Goal: Transaction & Acquisition: Purchase product/service

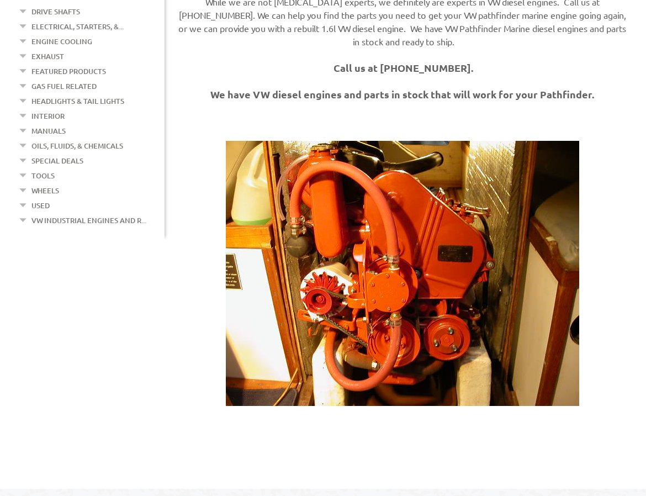
scroll to position [276, 0]
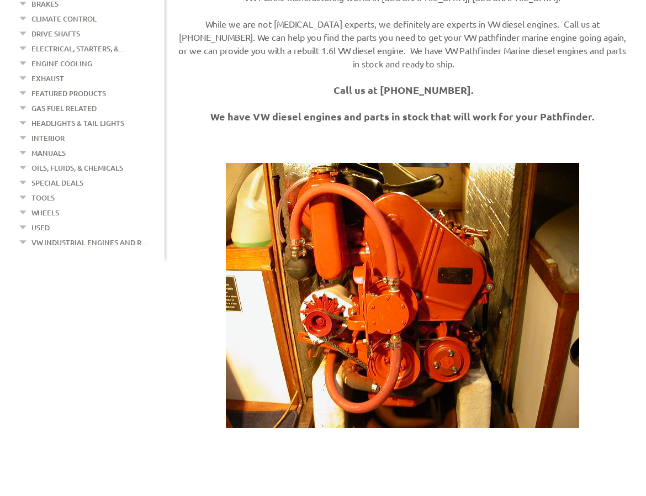
click at [64, 235] on link "VW Industrial Engines and R..." at bounding box center [88, 242] width 115 height 14
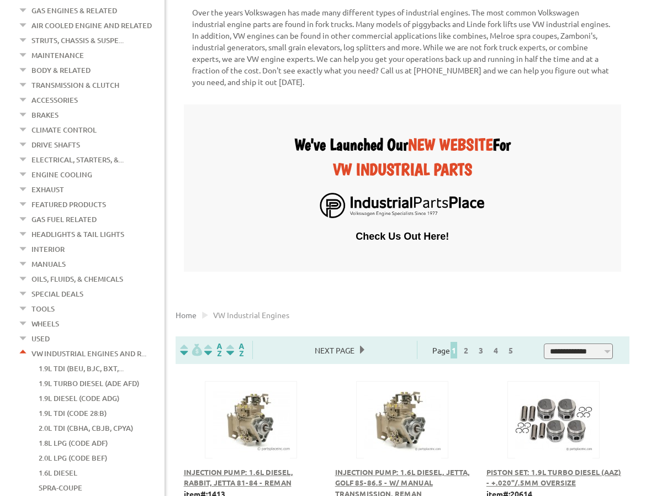
scroll to position [221, 0]
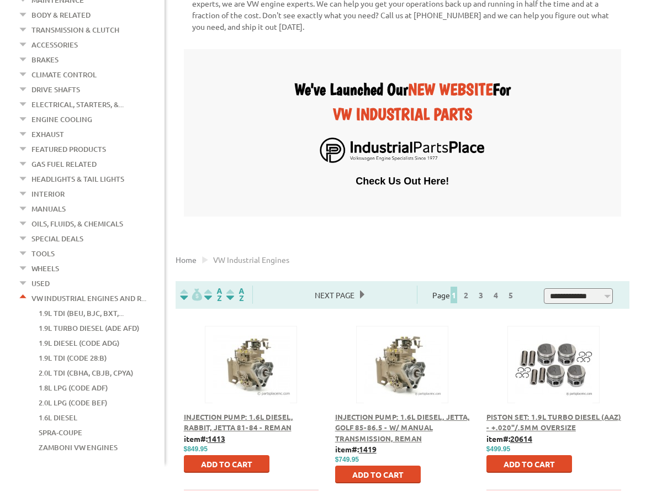
click at [57, 336] on link "1.9L Diesel (Code ADG)" at bounding box center [79, 343] width 81 height 14
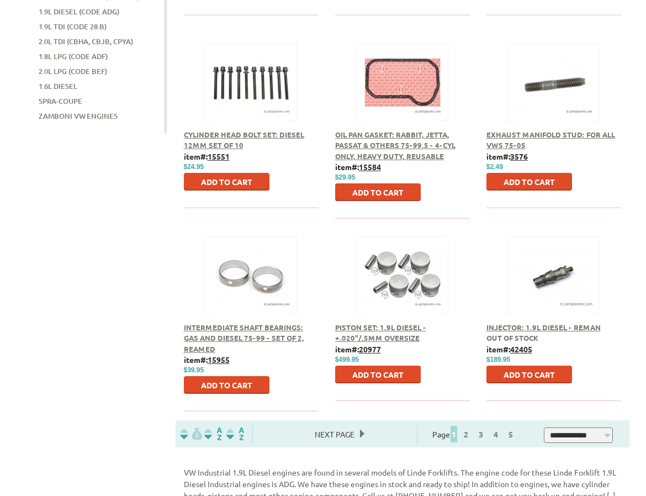
scroll to position [607, 0]
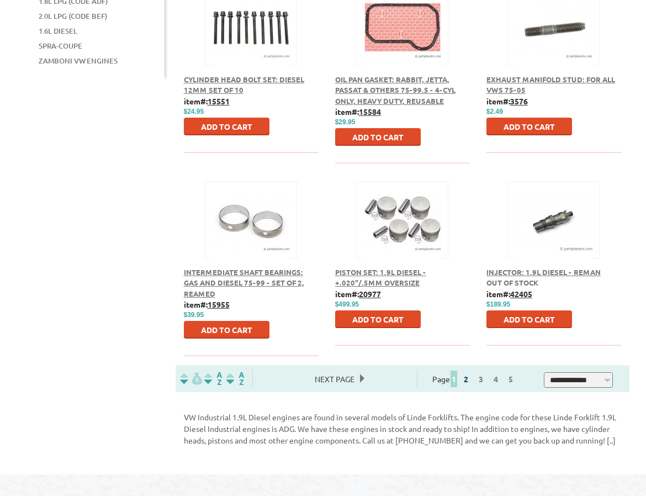
click at [471, 381] on link "2" at bounding box center [466, 379] width 10 height 10
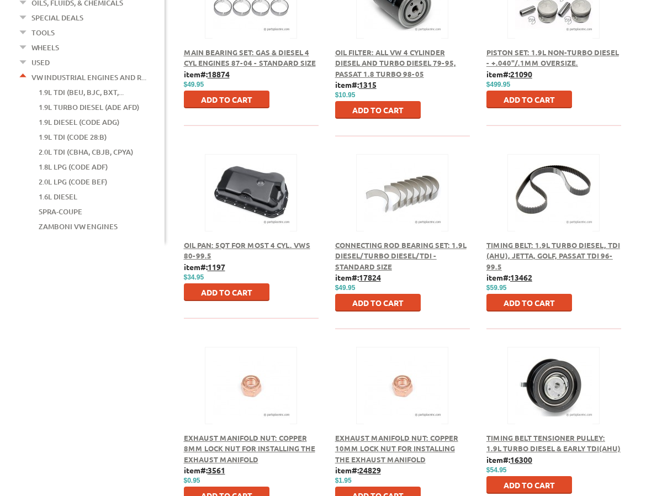
scroll to position [497, 0]
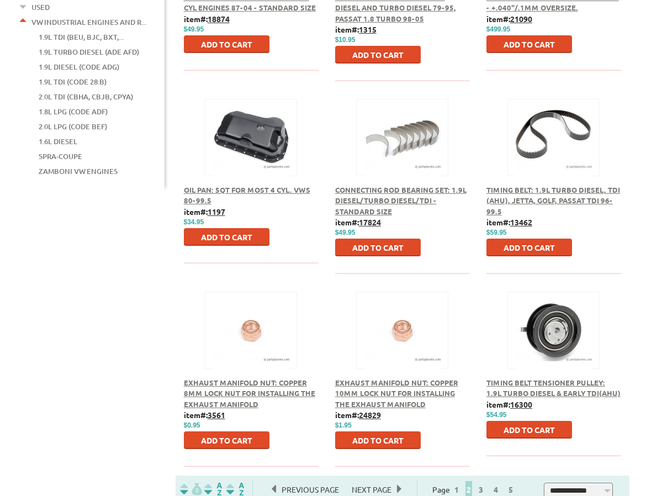
click at [542, 389] on span "Timing Belt Tensioner Pulley: 1.9L Turbo Diesel & Early TDI(AHU)" at bounding box center [553, 387] width 134 height 20
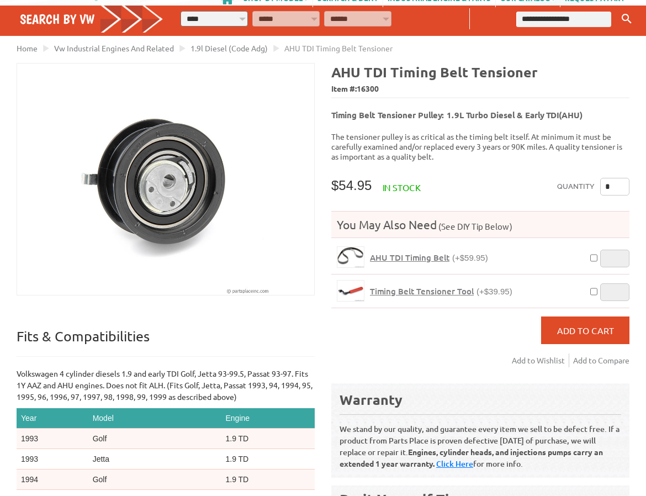
scroll to position [55, 0]
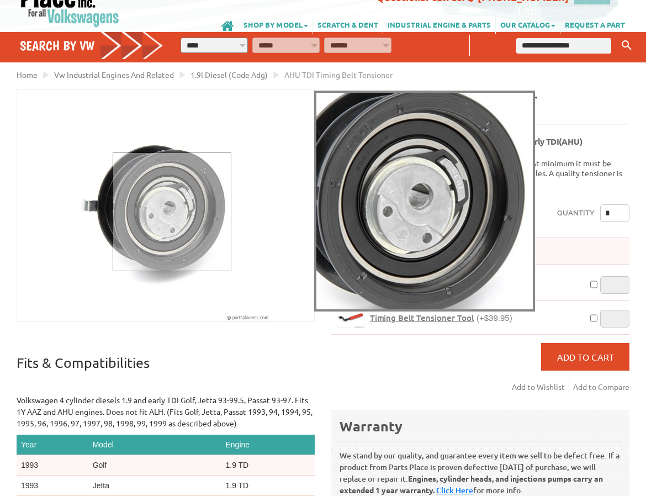
click at [171, 211] on div at bounding box center [172, 211] width 119 height 119
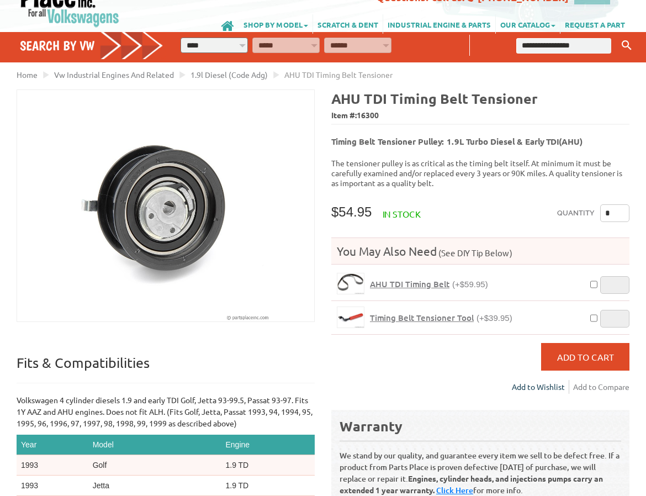
click at [540, 380] on link "Add to Wishlist" at bounding box center [540, 387] width 57 height 14
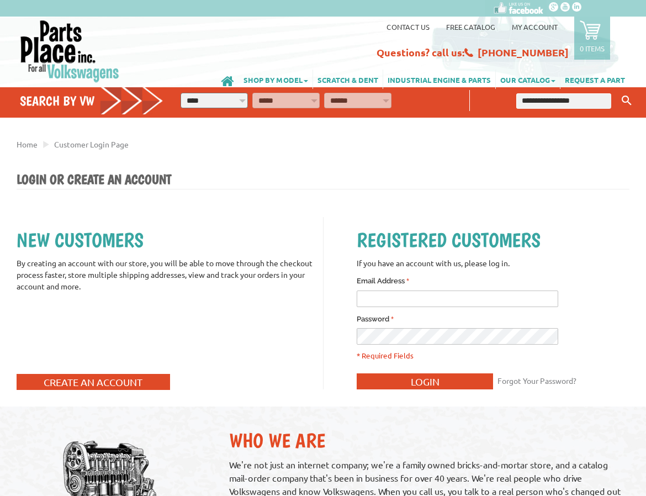
click at [384, 300] on input "* Email Address" at bounding box center [456, 298] width 201 height 17
type input "**********"
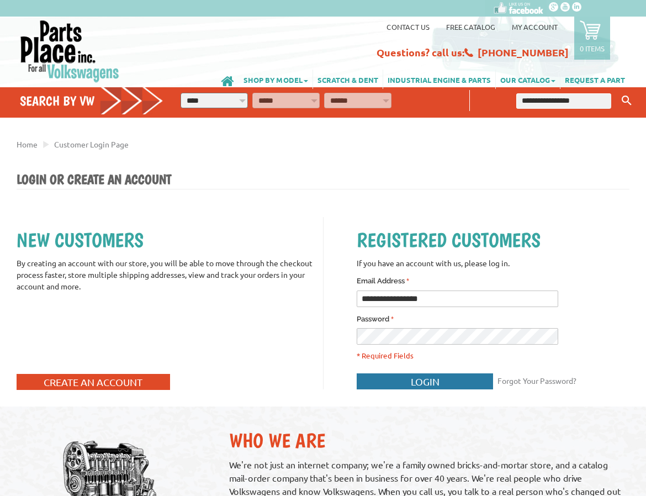
click at [417, 378] on span "Login" at bounding box center [425, 381] width 29 height 12
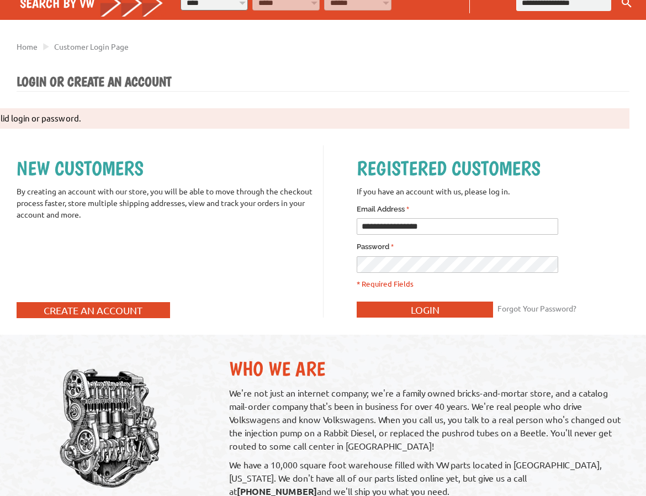
scroll to position [110, 0]
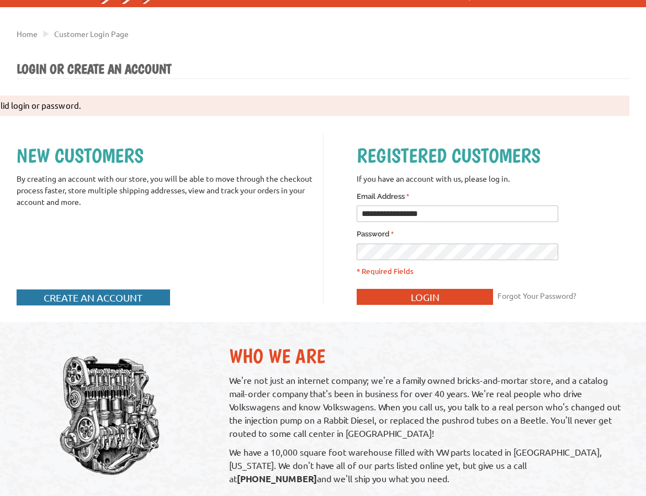
click at [82, 300] on span "Create an Account" at bounding box center [93, 297] width 99 height 12
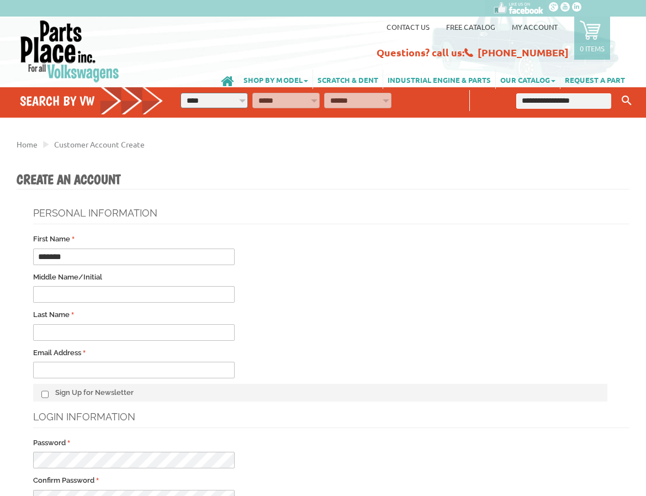
type input "*******"
click at [52, 331] on input "* Last Name" at bounding box center [133, 332] width 201 height 17
type input "*****"
click at [54, 371] on input "* Email Address" at bounding box center [133, 369] width 201 height 17
type input "**********"
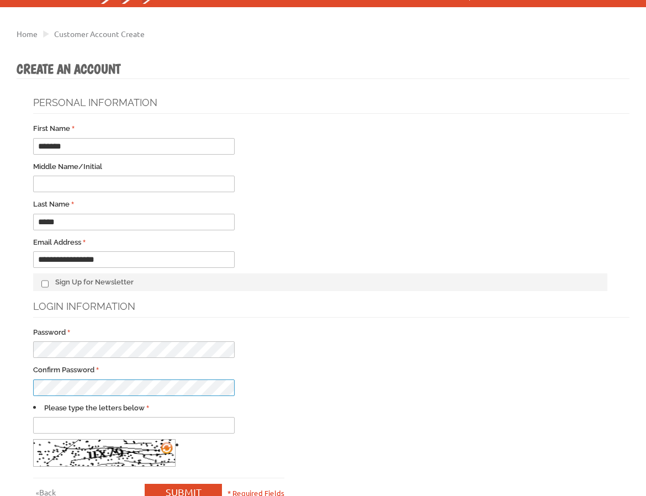
scroll to position [166, 0]
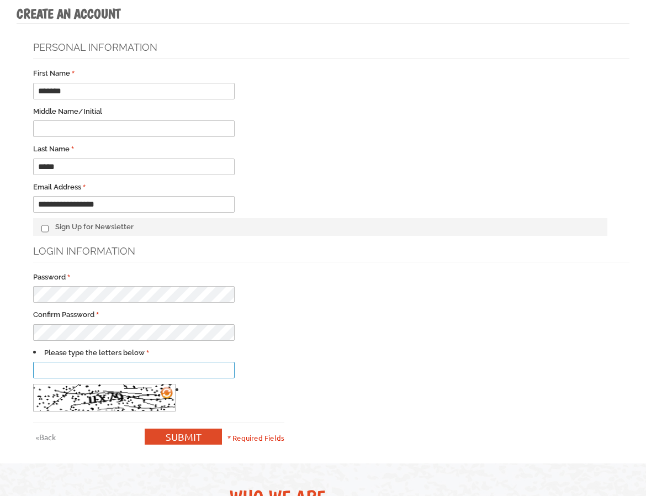
click at [81, 368] on input "* Please type the letters below" at bounding box center [133, 369] width 201 height 17
type input "*****"
click at [179, 435] on span "Submit" at bounding box center [184, 436] width 36 height 12
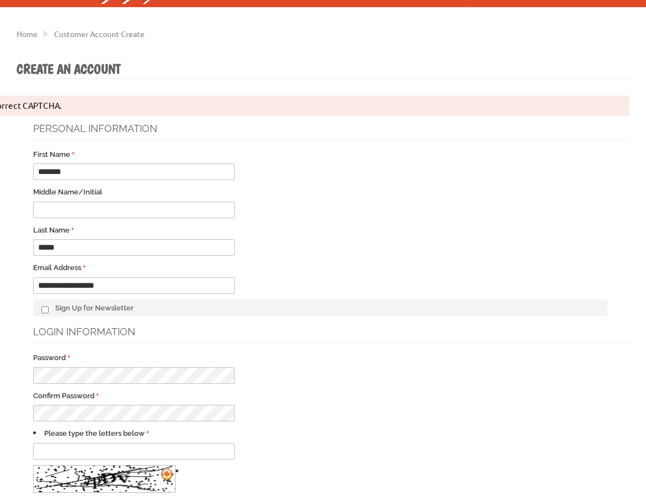
scroll to position [166, 0]
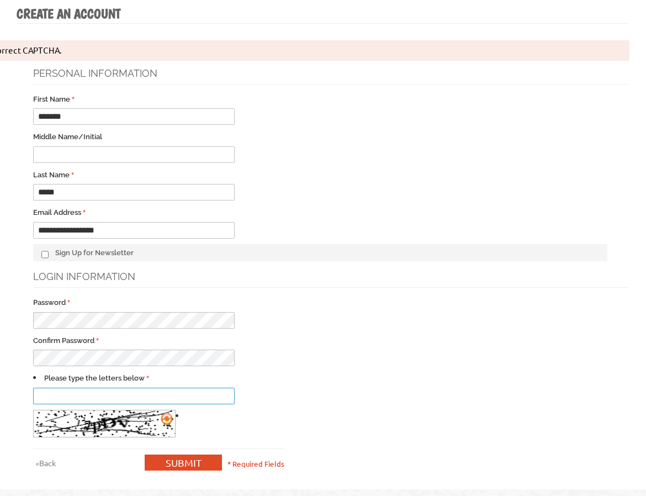
click at [63, 392] on input "* Please type the letters below" at bounding box center [133, 395] width 201 height 17
type input "****"
click at [170, 458] on span "Submit" at bounding box center [184, 462] width 36 height 12
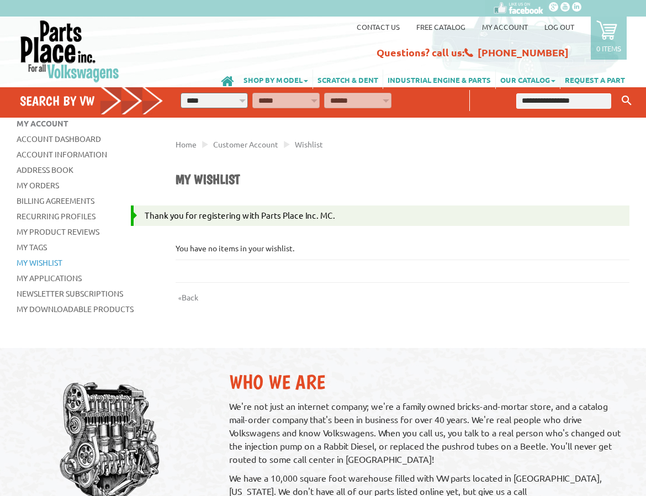
click at [51, 262] on strong "My Wishlist" at bounding box center [40, 262] width 46 height 10
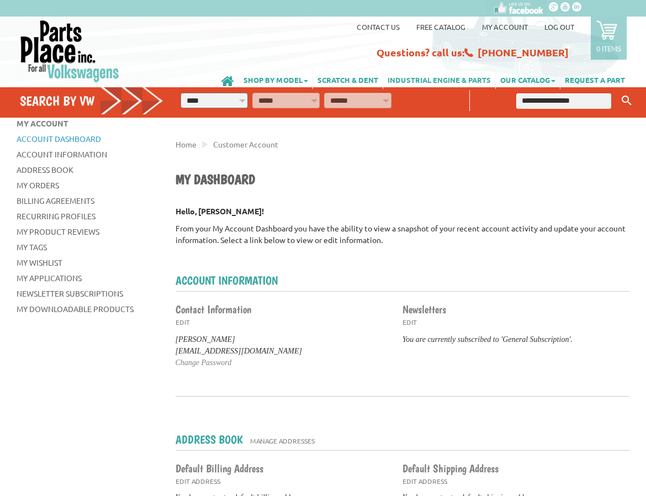
click at [435, 79] on link "INDUSTRIAL ENGINE & PARTS" at bounding box center [439, 79] width 112 height 19
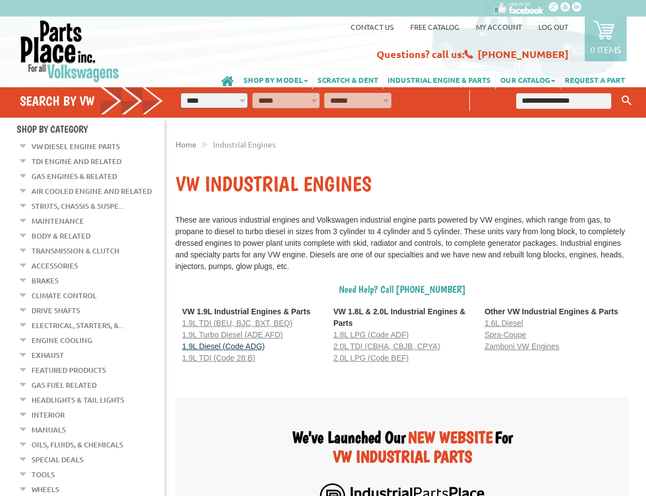
click at [237, 350] on span "1.9L Diesel (Code ADG)" at bounding box center [223, 346] width 83 height 9
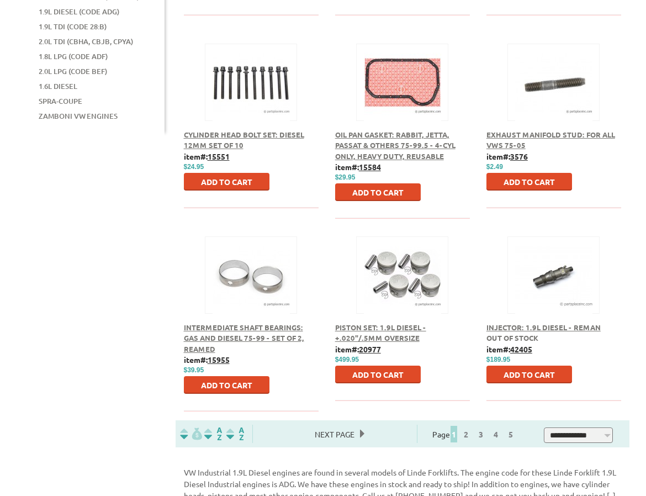
scroll to position [607, 0]
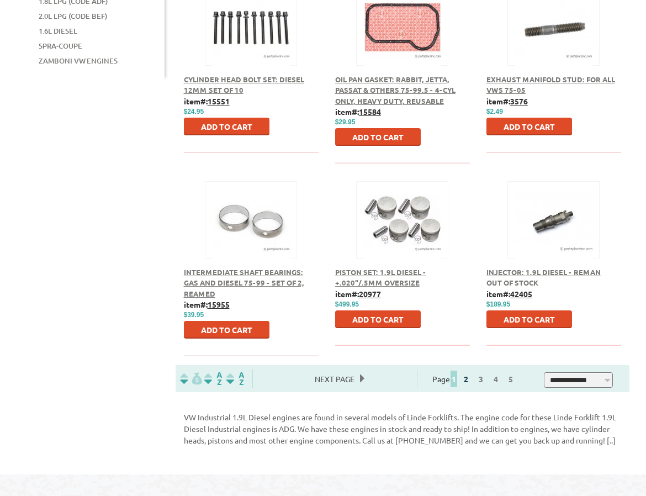
click at [470, 381] on link "2" at bounding box center [466, 379] width 10 height 10
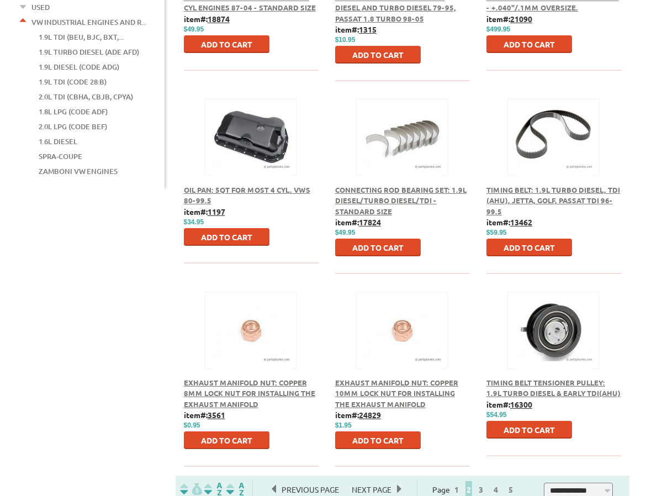
scroll to position [552, 0]
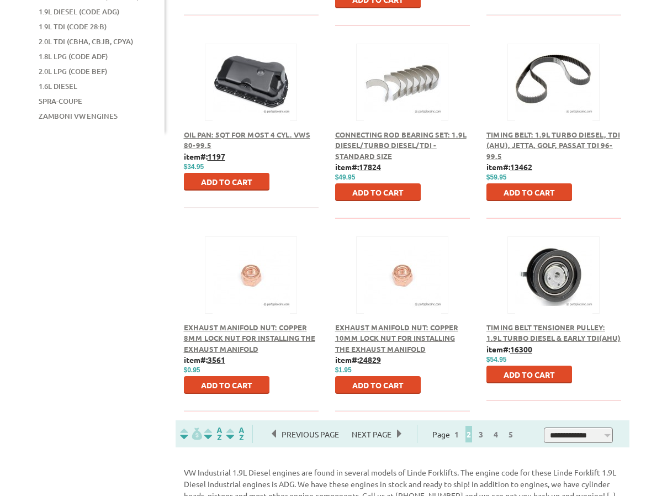
click at [531, 338] on span "Timing Belt Tensioner Pulley: 1.9L Turbo Diesel & Early TDI(AHU)" at bounding box center [553, 332] width 134 height 20
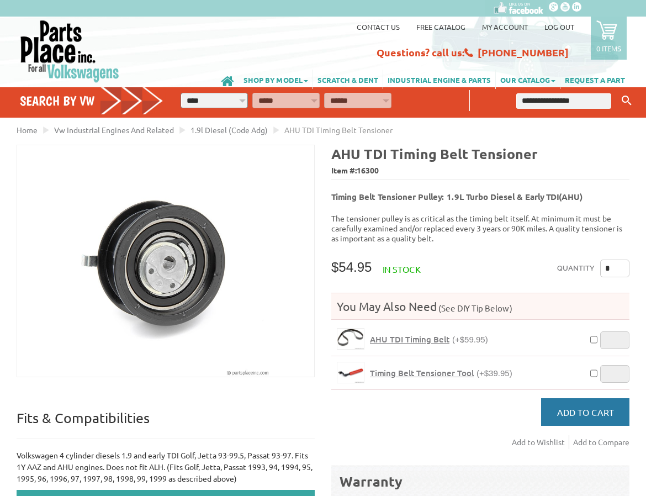
click at [578, 406] on span "Add to Cart" at bounding box center [585, 411] width 57 height 11
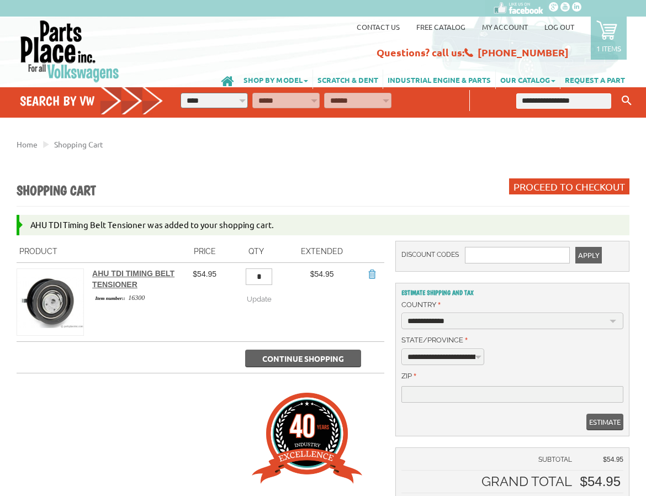
click at [301, 356] on span "Continue Shopping" at bounding box center [303, 358] width 82 height 10
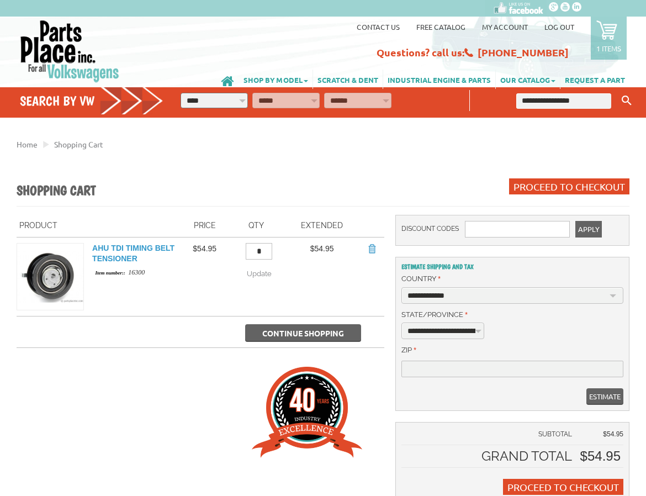
click at [157, 260] on link "AHU TDI Timing Belt Tensioner" at bounding box center [133, 253] width 82 height 20
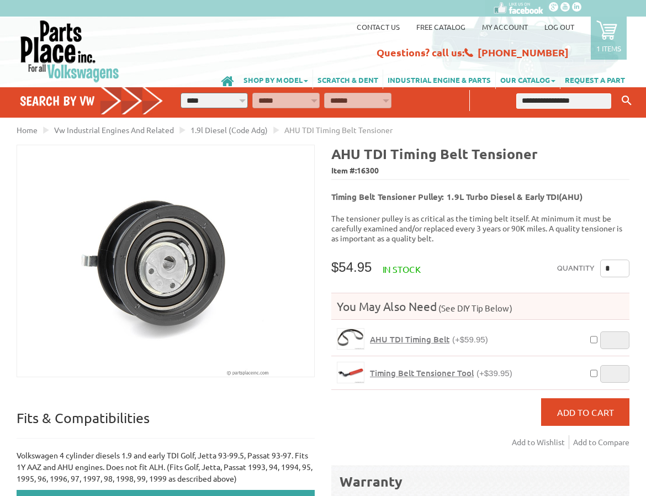
click at [536, 100] on input "text" at bounding box center [563, 100] width 94 height 15
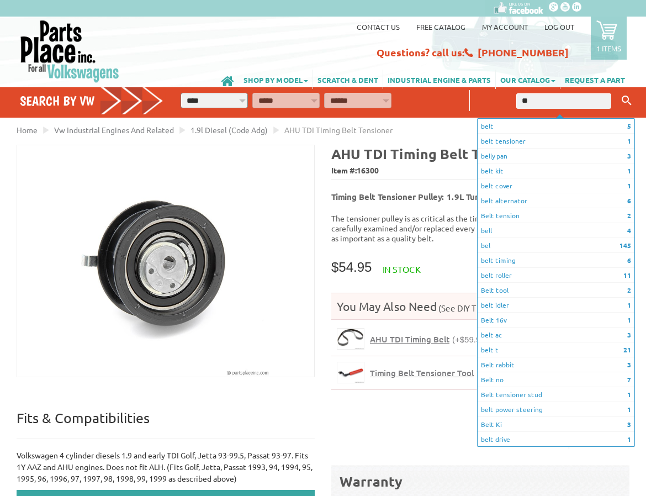
type input "*"
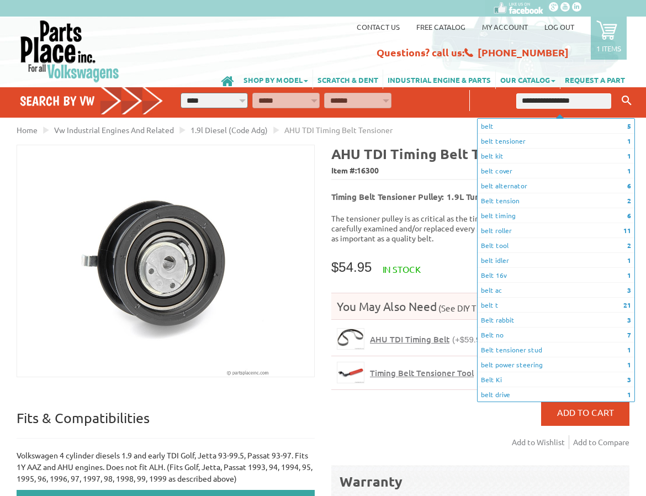
click at [372, 171] on span "16300" at bounding box center [367, 170] width 22 height 10
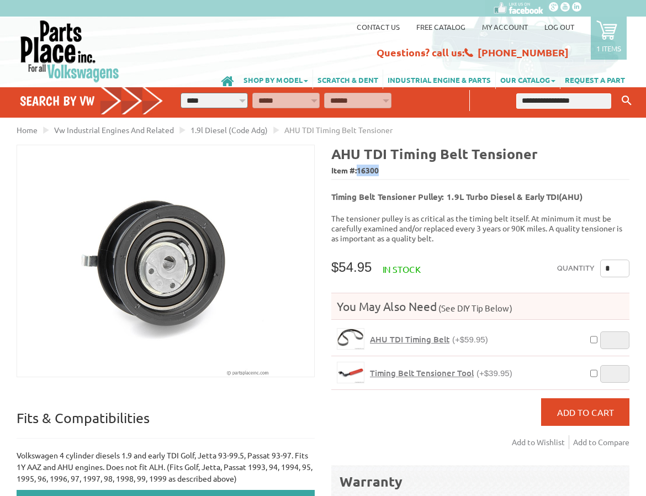
drag, startPoint x: 388, startPoint y: 170, endPoint x: 360, endPoint y: 171, distance: 28.1
click at [360, 171] on span "Item #: 16300" at bounding box center [480, 171] width 298 height 16
copy span "16300"
click at [526, 103] on input "text" at bounding box center [563, 100] width 94 height 15
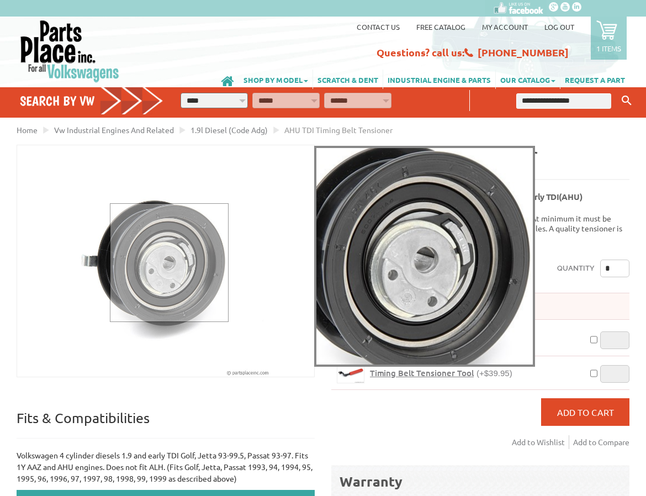
click at [168, 262] on div at bounding box center [169, 262] width 119 height 119
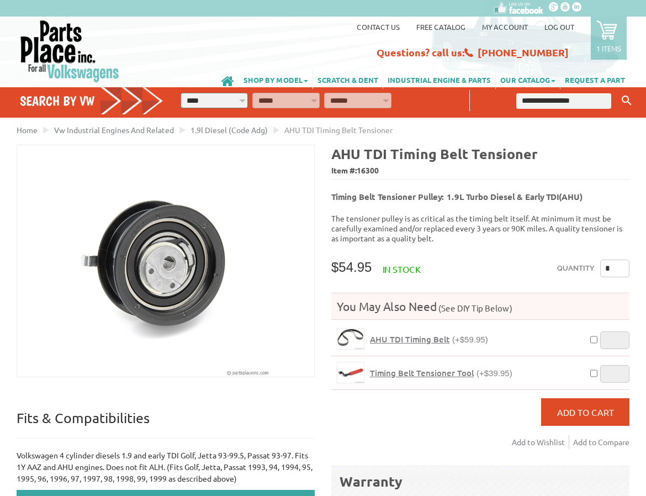
click at [471, 302] on span "(See DIY Tip Below)" at bounding box center [475, 307] width 76 height 10
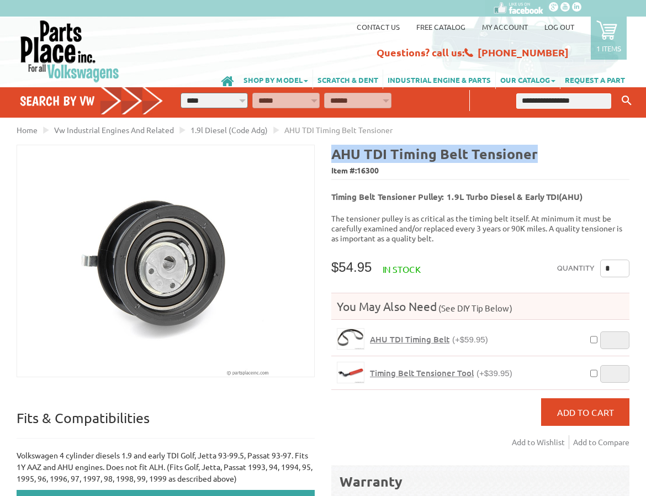
drag, startPoint x: 534, startPoint y: 154, endPoint x: 333, endPoint y: 156, distance: 200.9
click at [333, 156] on b "AHU TDI Timing Belt Tensioner" at bounding box center [434, 154] width 206 height 18
drag, startPoint x: 381, startPoint y: 166, endPoint x: 328, endPoint y: 157, distance: 53.8
click at [328, 157] on div "AHU TDI Timing Belt Tensioner Item #: 16300 Timing Belt Tensioner Pulley: 1.9L …" at bounding box center [476, 407] width 306 height 525
copy div "AHU TDI Timing Belt Tensioner Item #: 16300"
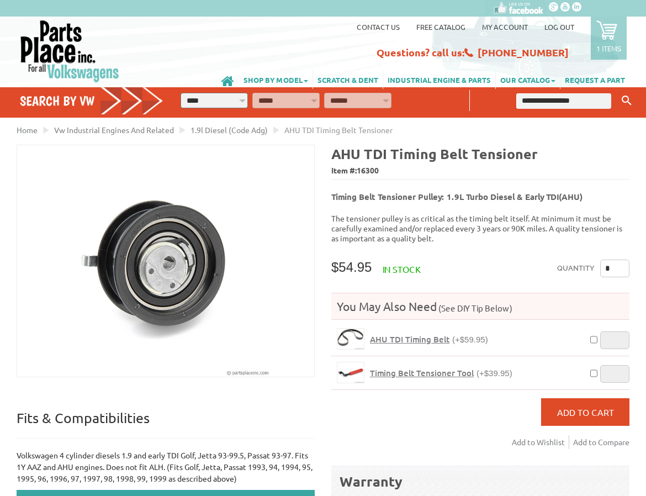
click at [528, 102] on input "text" at bounding box center [563, 100] width 94 height 15
paste input "**********"
type input "**********"
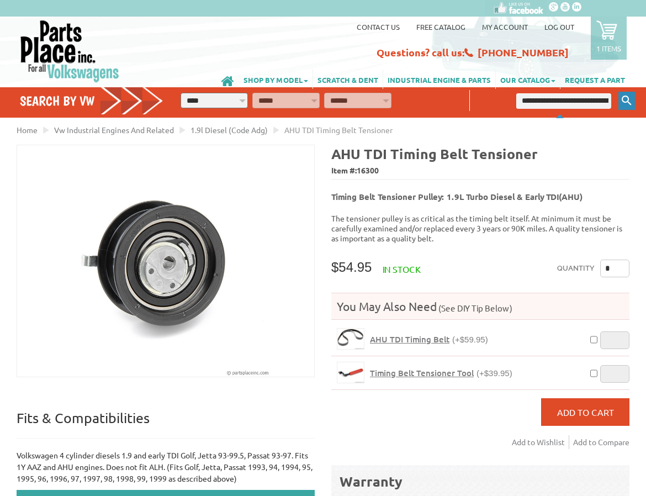
click at [624, 100] on icon "Keyword Search" at bounding box center [626, 100] width 10 height 10
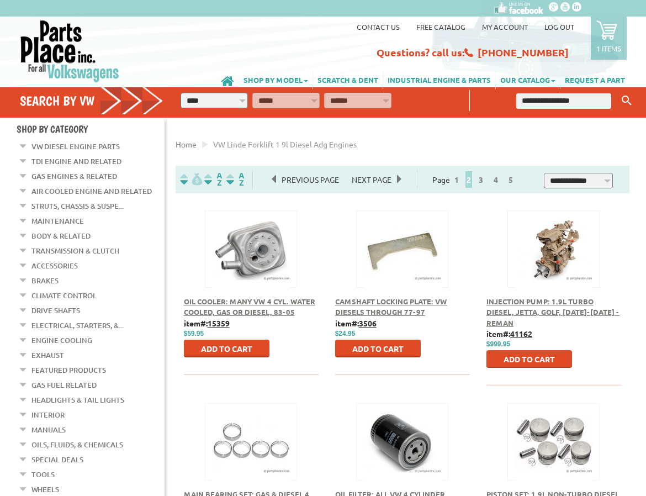
scroll to position [552, 0]
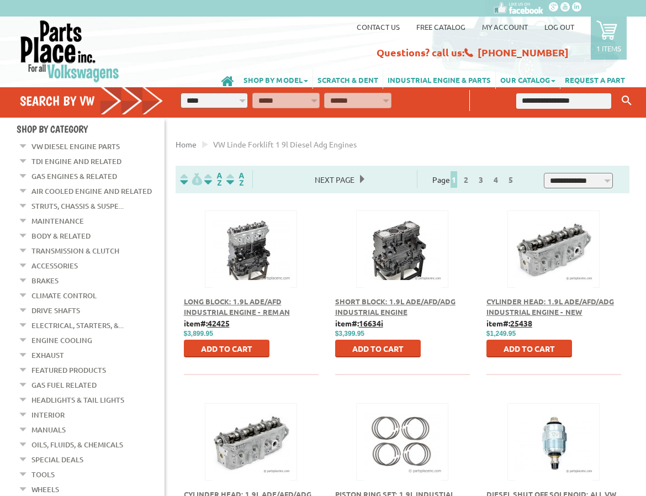
scroll to position [607, 0]
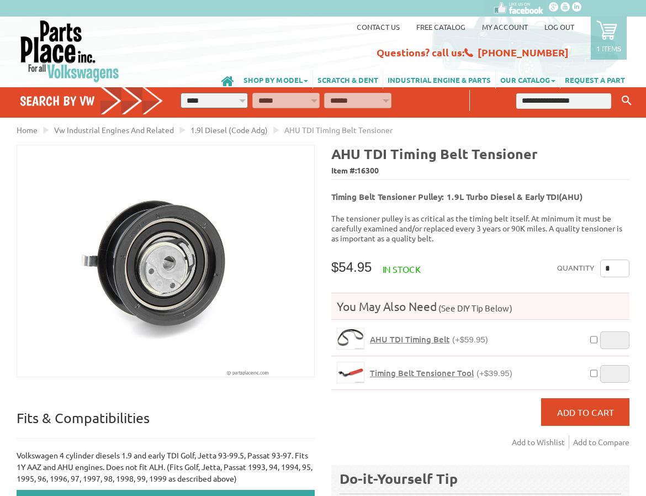
scroll to position [55, 0]
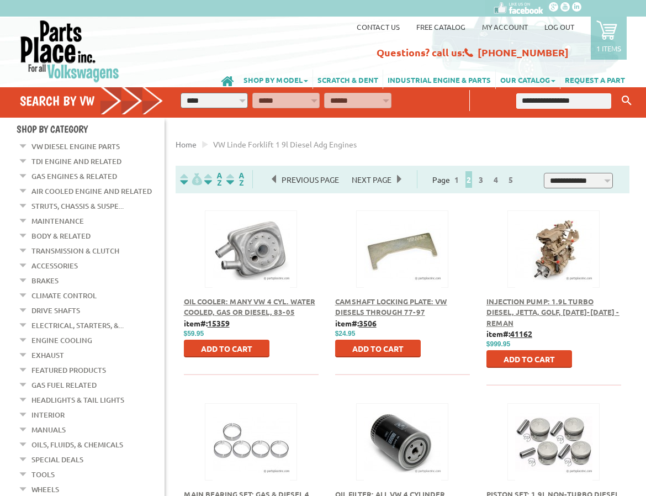
scroll to position [497, 0]
